Goal: Task Accomplishment & Management: Complete application form

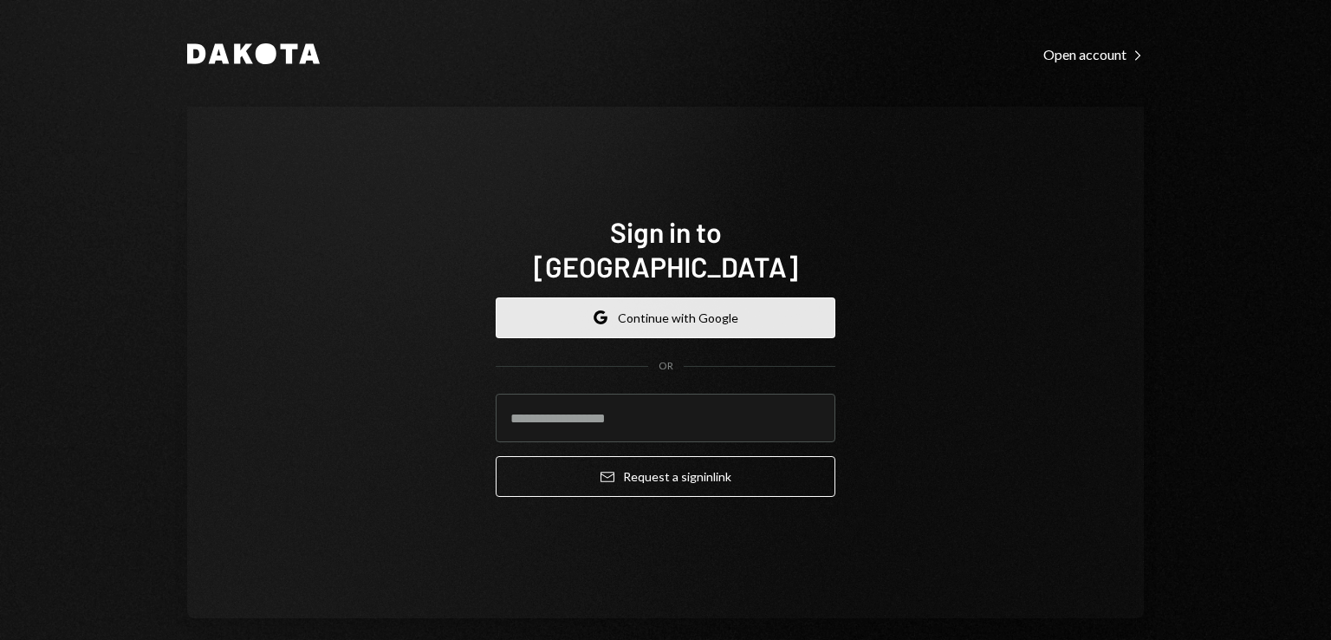
click at [671, 299] on button "Google Continue with Google" at bounding box center [666, 317] width 340 height 41
